Goal: Task Accomplishment & Management: Manage account settings

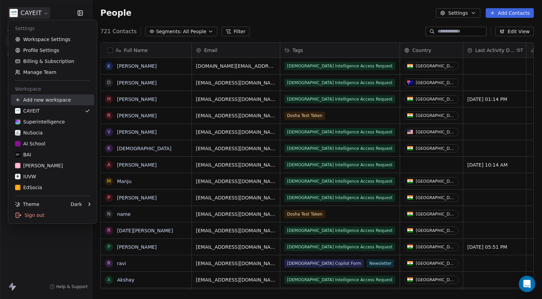
scroll to position [258, 445]
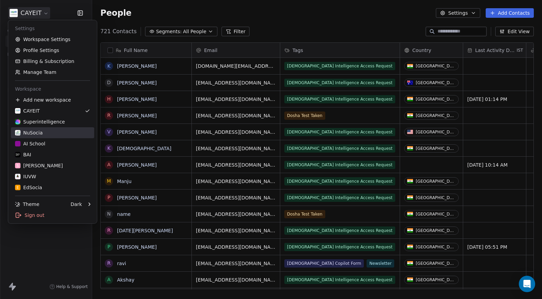
click at [51, 135] on div "NuSocia" at bounding box center [52, 132] width 75 height 7
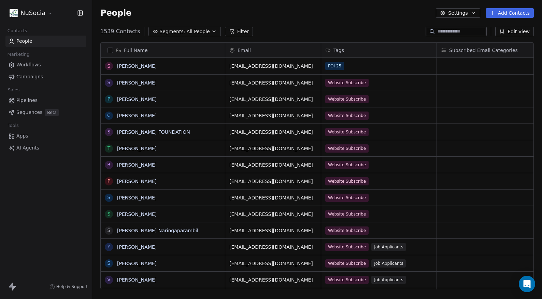
scroll to position [258, 445]
click at [38, 64] on span "Workflows" at bounding box center [28, 64] width 25 height 7
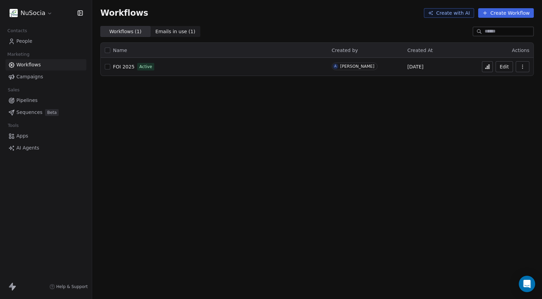
click at [504, 67] on button "Edit" at bounding box center [504, 66] width 17 height 11
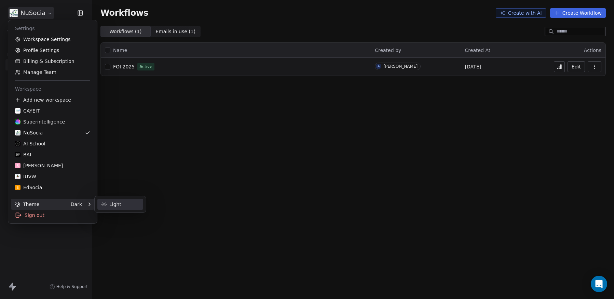
click at [116, 207] on div "Light" at bounding box center [120, 203] width 46 height 11
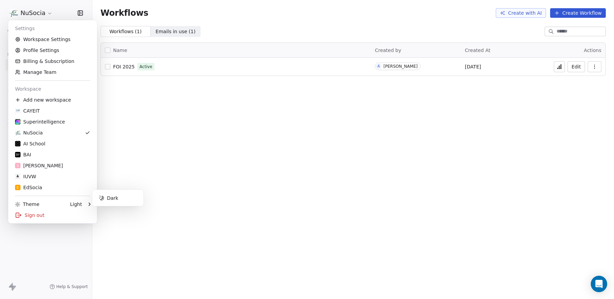
click at [90, 258] on html "NuSocia Contacts People Marketing Workflows Campaigns Sales Pipelines Sequences…" at bounding box center [307, 149] width 614 height 299
click at [19, 11] on html "NuSocia Contacts People Marketing Workflows Campaigns Sales Pipelines Sequences…" at bounding box center [307, 149] width 614 height 299
click at [40, 124] on div "Superintelligence" at bounding box center [40, 121] width 50 height 7
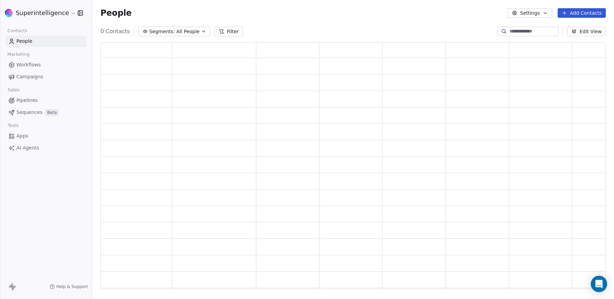
scroll to position [241, 500]
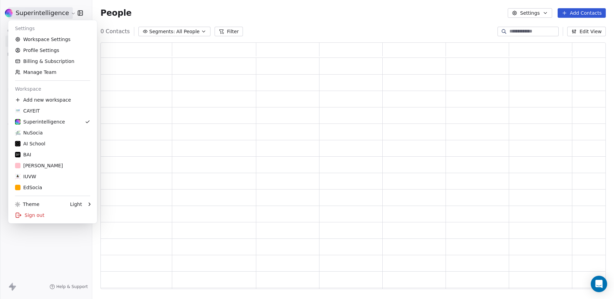
click at [37, 9] on html "Superintelligence Contacts People Marketing Workflows Campaigns Sales Pipelines…" at bounding box center [307, 149] width 614 height 299
click at [50, 38] on link "Workspace Settings" at bounding box center [52, 39] width 83 height 11
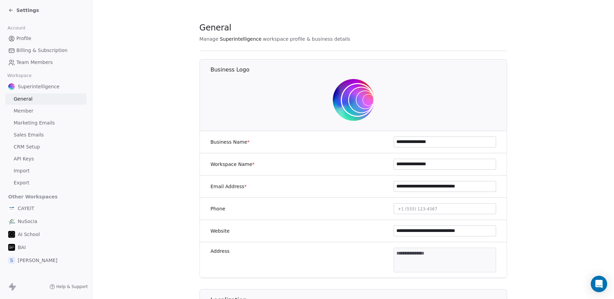
click at [41, 120] on span "Marketing Emails" at bounding box center [34, 122] width 41 height 7
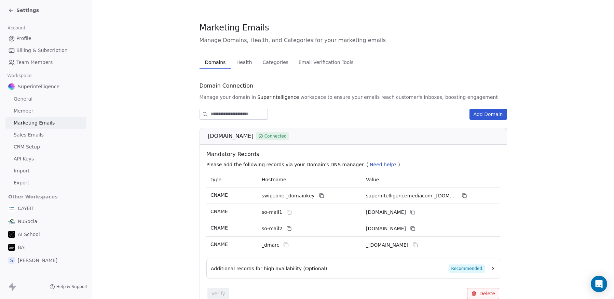
click at [232, 67] on button "Health Health" at bounding box center [244, 62] width 26 height 14
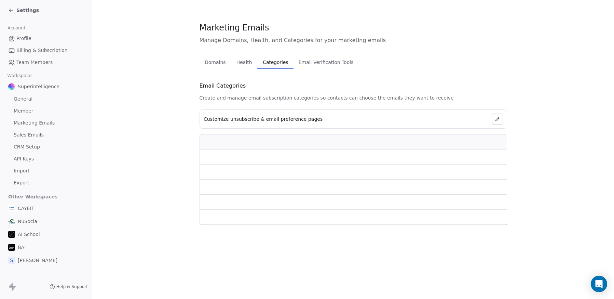
click at [270, 67] on button "Categories Categories" at bounding box center [275, 62] width 36 height 14
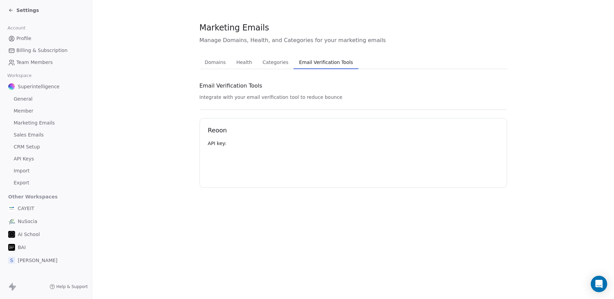
click at [303, 62] on span "Email Verification Tools" at bounding box center [325, 62] width 59 height 10
click at [389, 182] on div "Reoon API key: Save API Key" at bounding box center [352, 151] width 307 height 67
click at [12, 10] on icon at bounding box center [10, 10] width 3 height 0
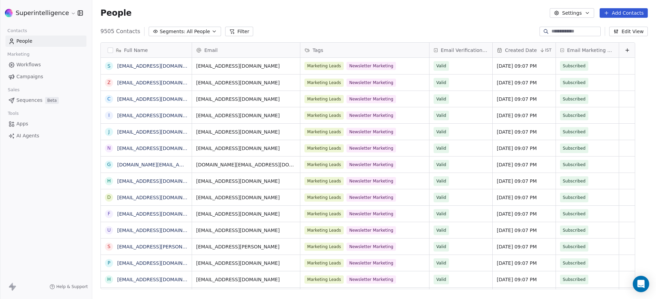
scroll to position [5, 5]
